Goal: Task Accomplishment & Management: Manage account settings

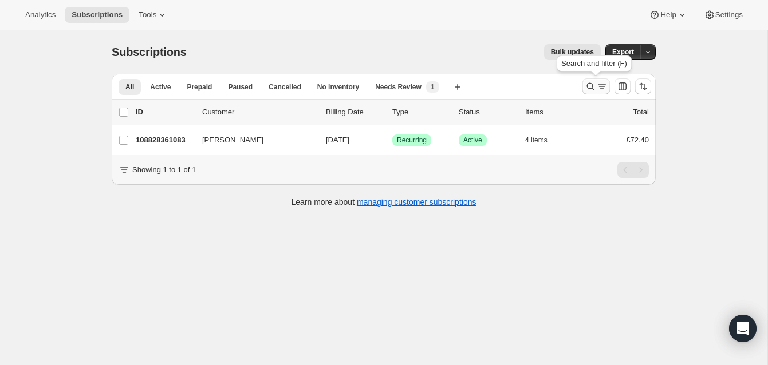
click at [587, 82] on icon "Search and filter results" at bounding box center [589, 86] width 11 height 11
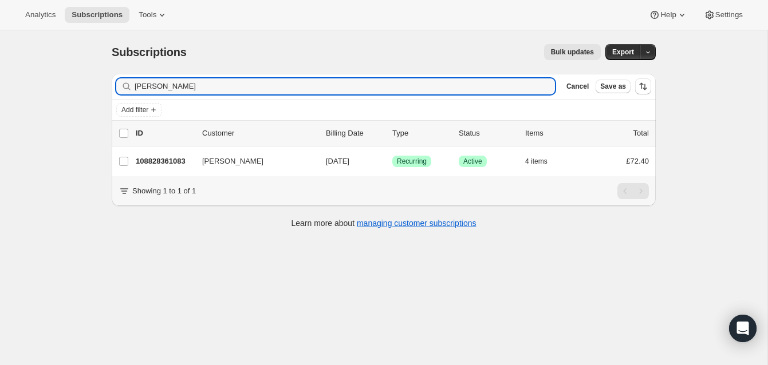
drag, startPoint x: 193, startPoint y: 85, endPoint x: 122, endPoint y: 79, distance: 71.3
click at [122, 79] on div "[PERSON_NAME] Clear" at bounding box center [335, 86] width 438 height 16
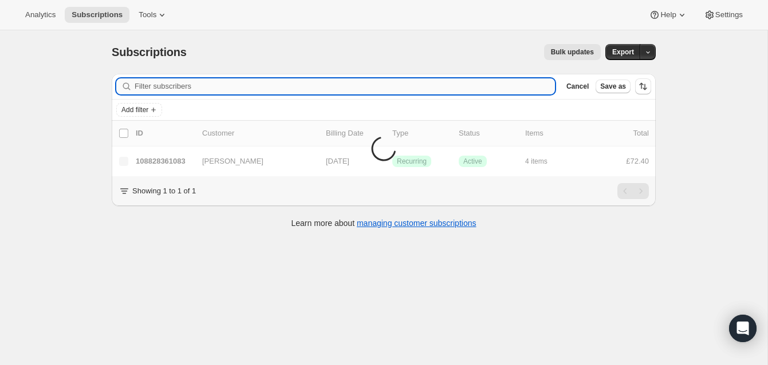
click at [151, 88] on input "Filter subscribers" at bounding box center [345, 86] width 420 height 16
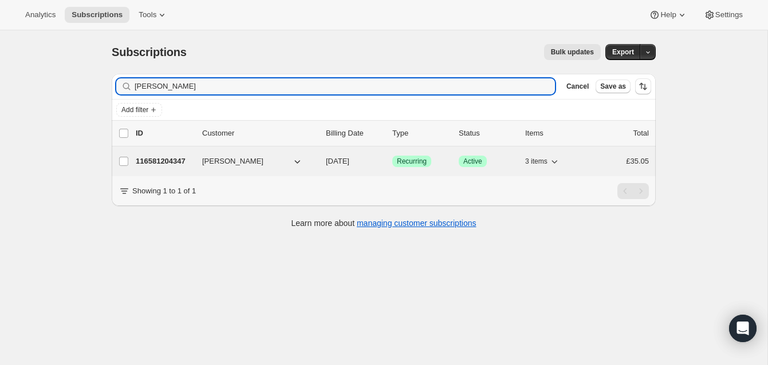
type input "[PERSON_NAME]"
click at [172, 158] on p "116581204347" at bounding box center [164, 161] width 57 height 11
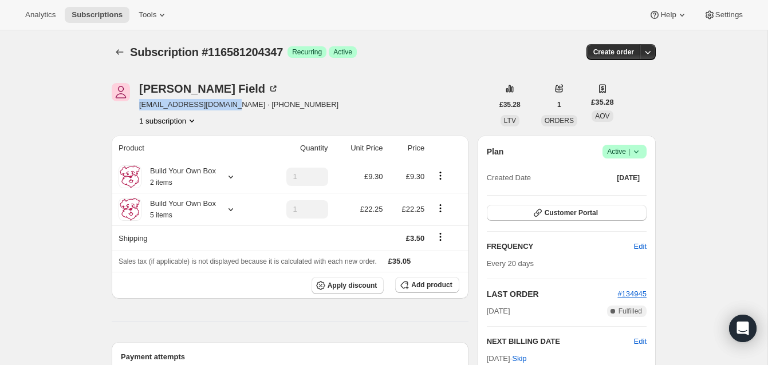
drag, startPoint x: 224, startPoint y: 105, endPoint x: 135, endPoint y: 104, distance: 89.9
click at [135, 104] on div "[PERSON_NAME] Field [EMAIL_ADDRESS][DOMAIN_NAME] · [PHONE_NUMBER] 1 subscription" at bounding box center [302, 105] width 381 height 44
copy span "[EMAIL_ADDRESS][DOMAIN_NAME]"
